Goal: Transaction & Acquisition: Download file/media

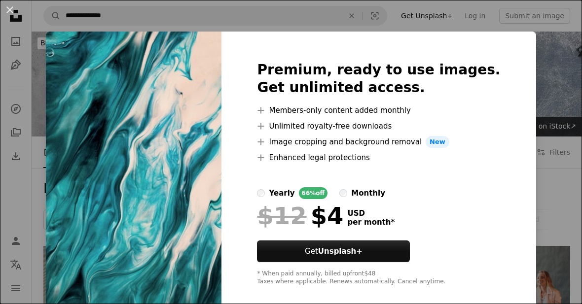
scroll to position [931, 0]
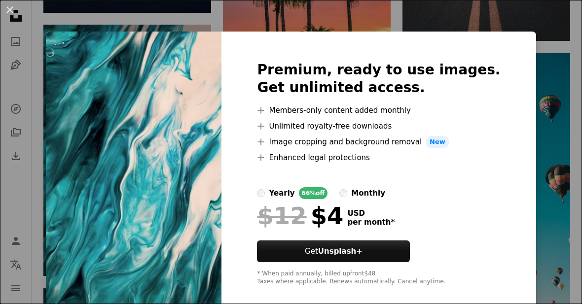
click at [146, 10] on div "An X shape Premium, ready to use images. Get unlimited access. A plus sign Memb…" at bounding box center [291, 152] width 582 height 304
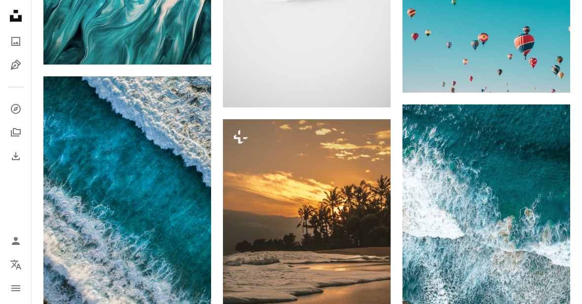
scroll to position [1228, 0]
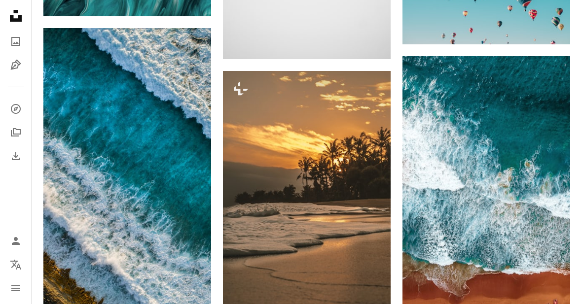
click at [196, 304] on link "Arrow pointing down" at bounding box center [191, 309] width 20 height 16
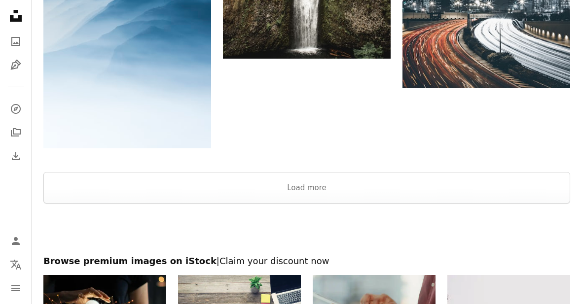
scroll to position [1977, 0]
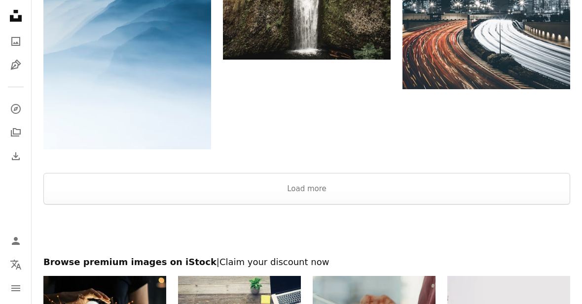
click at [200, 189] on button "Load more" at bounding box center [306, 189] width 527 height 32
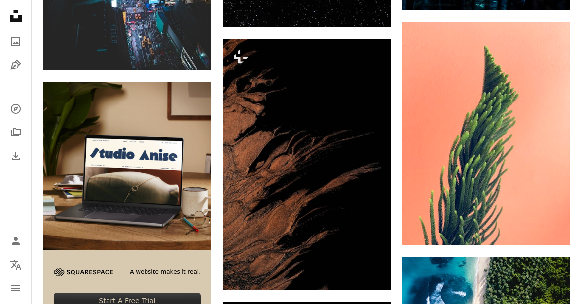
scroll to position [2319, 0]
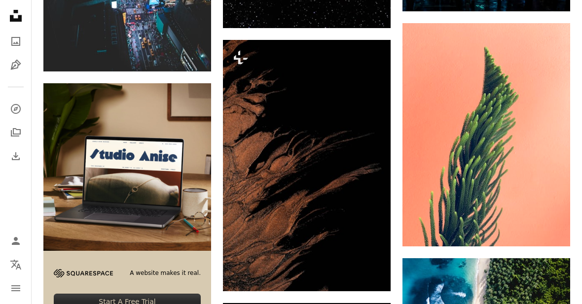
click at [347, 271] on button "A lock Download" at bounding box center [352, 274] width 55 height 16
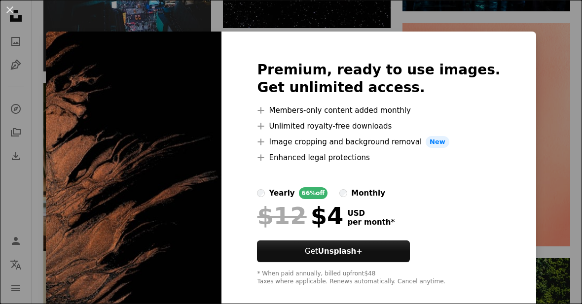
click at [174, 108] on img at bounding box center [134, 174] width 176 height 284
click at [198, 75] on img at bounding box center [134, 174] width 176 height 284
click at [46, 98] on div "An X shape Premium, ready to use images. Get unlimited access. A plus sign Memb…" at bounding box center [291, 152] width 582 height 304
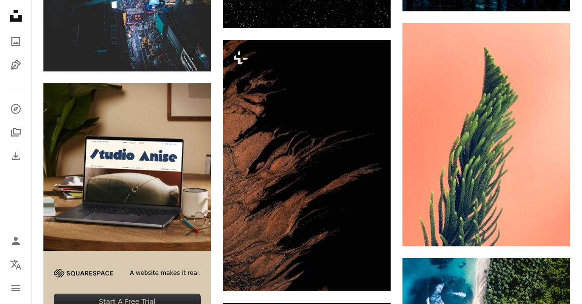
click at [7, 11] on icon "Unsplash logo Unsplash Home" at bounding box center [16, 16] width 20 height 20
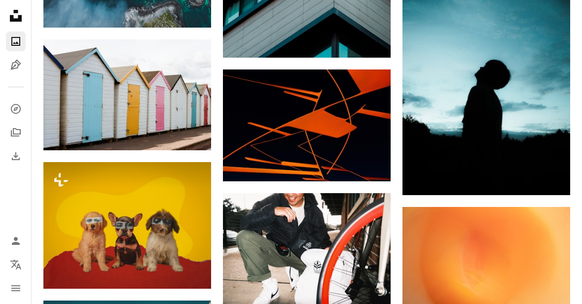
scroll to position [1418, 0]
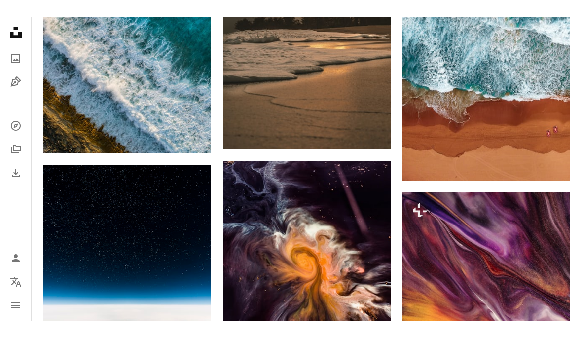
scroll to position [2227, 0]
